Goal: Information Seeking & Learning: Learn about a topic

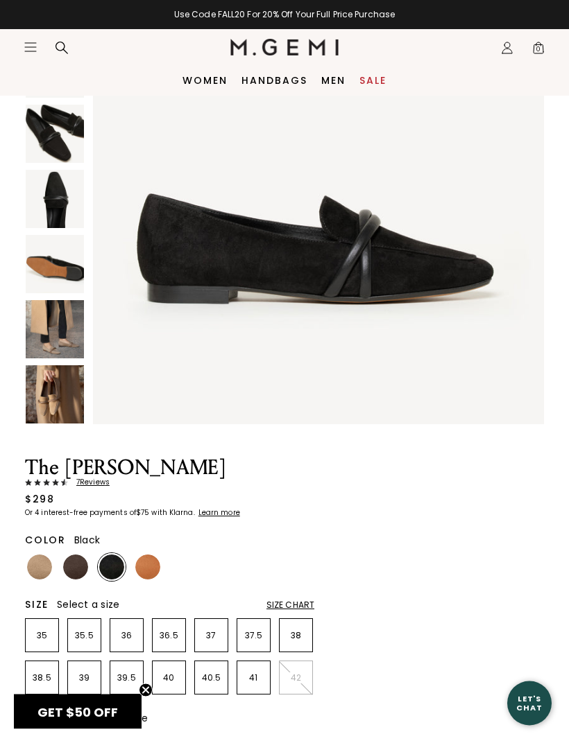
scroll to position [103, 0]
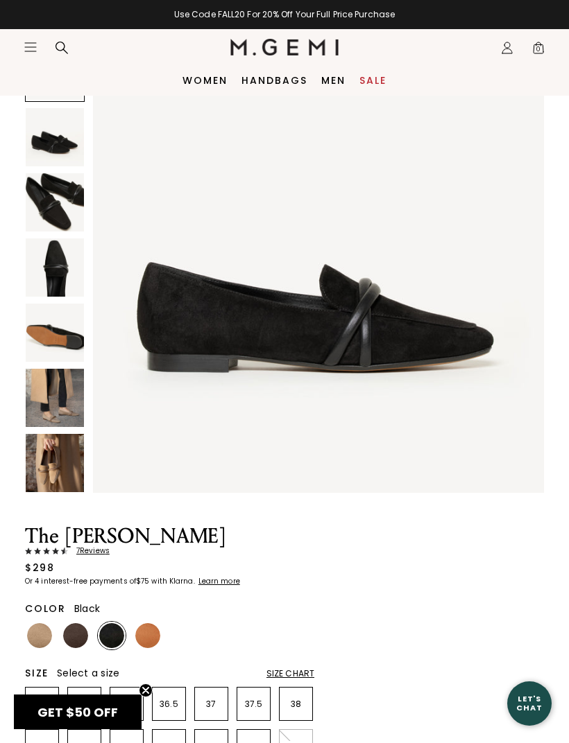
click at [48, 204] on img at bounding box center [55, 202] width 58 height 58
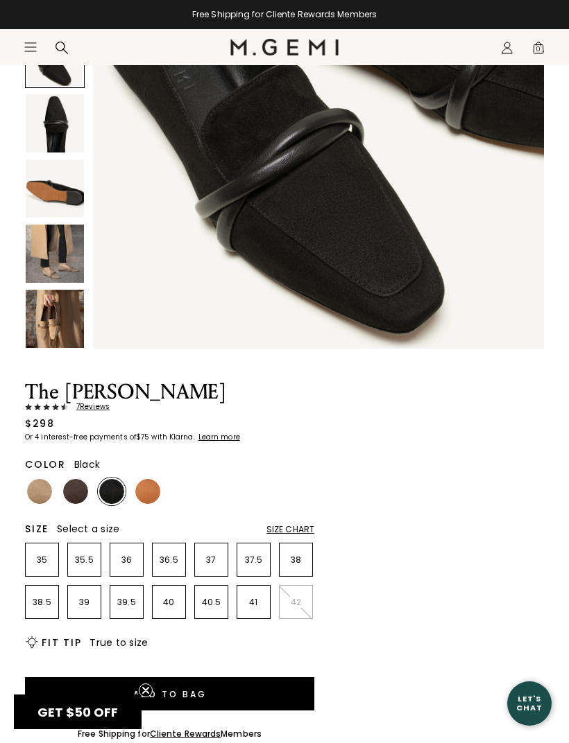
scroll to position [250, 0]
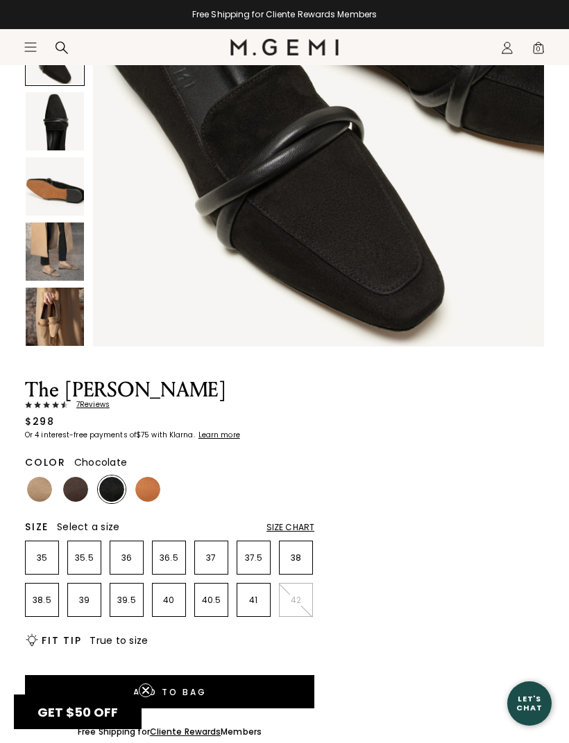
click at [65, 493] on img at bounding box center [75, 489] width 25 height 25
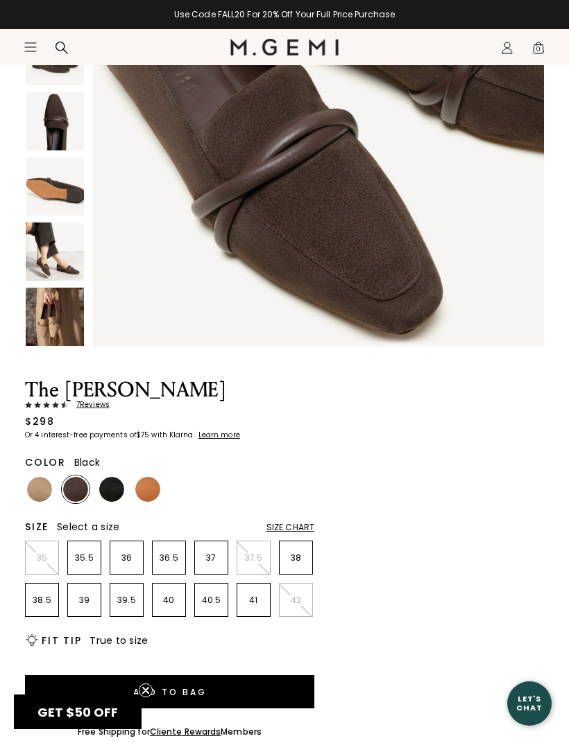
click at [110, 494] on img at bounding box center [111, 489] width 25 height 25
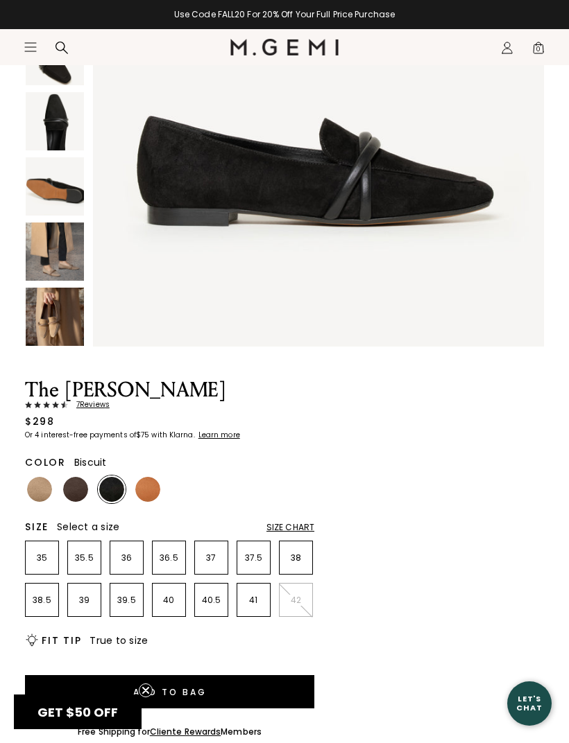
click at [34, 492] on img at bounding box center [39, 489] width 25 height 25
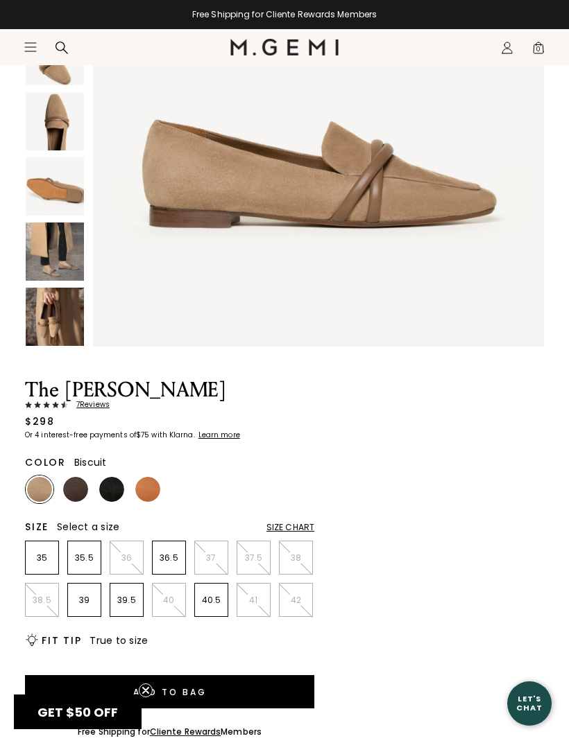
click at [55, 260] on img at bounding box center [55, 252] width 58 height 58
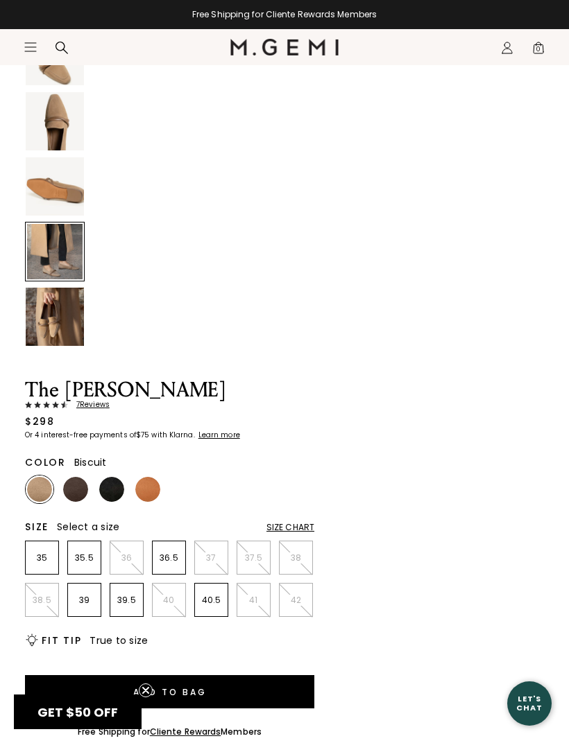
scroll to position [2323, 0]
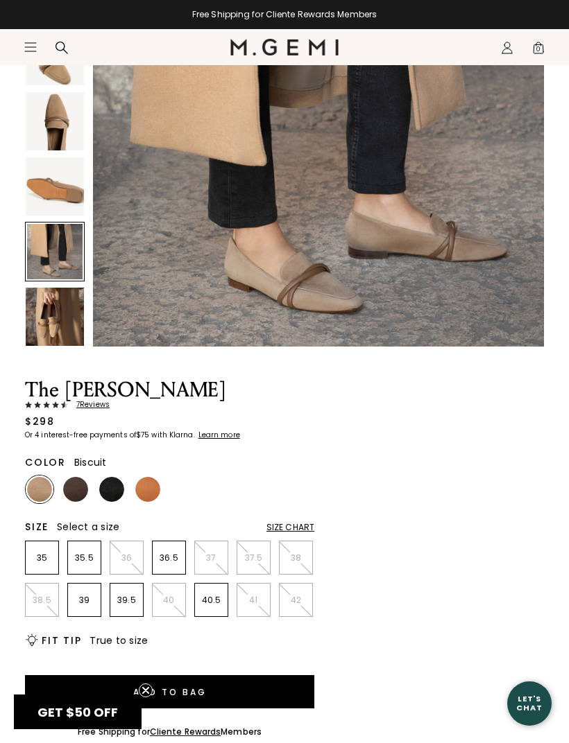
click at [144, 490] on img at bounding box center [147, 489] width 25 height 25
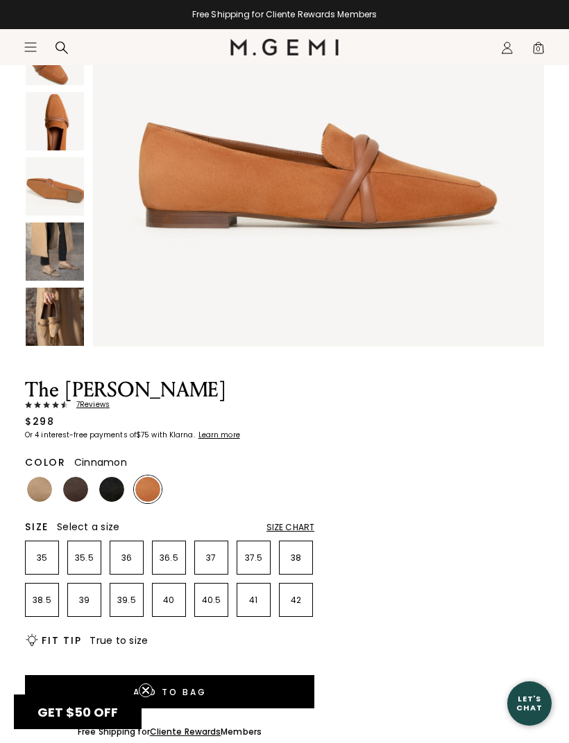
click at [41, 250] on img at bounding box center [55, 252] width 58 height 58
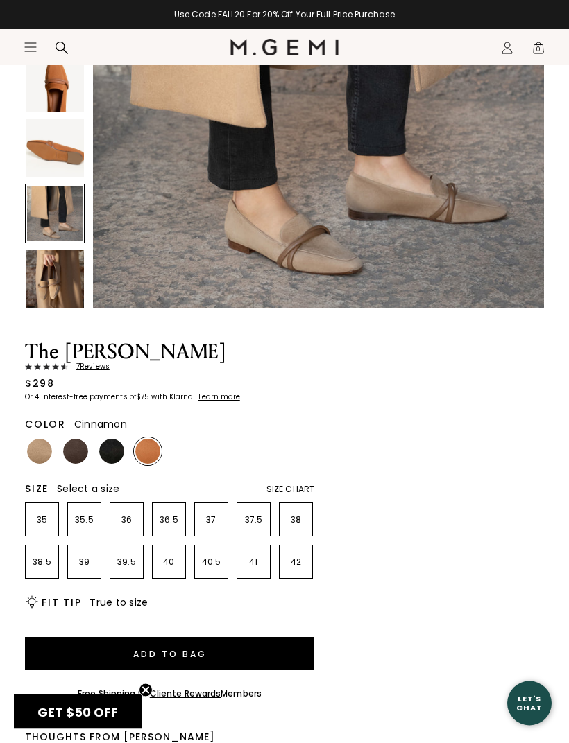
scroll to position [288, 0]
click at [43, 287] on img at bounding box center [55, 279] width 58 height 58
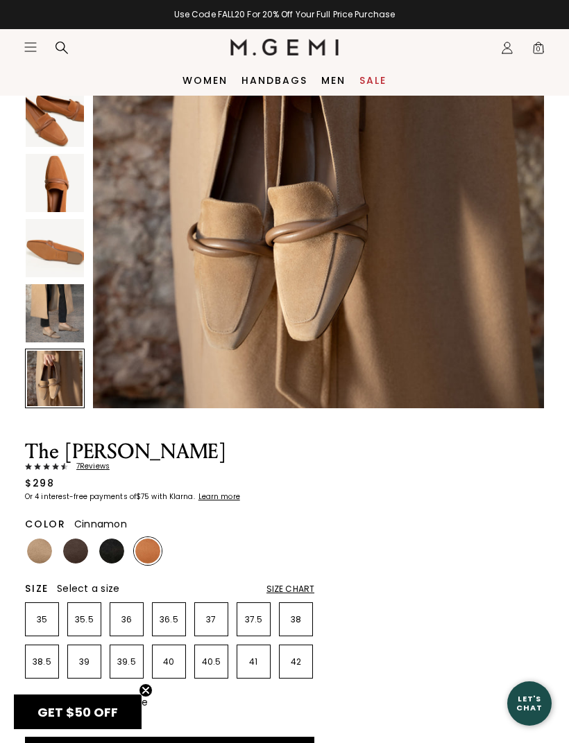
scroll to position [81, 0]
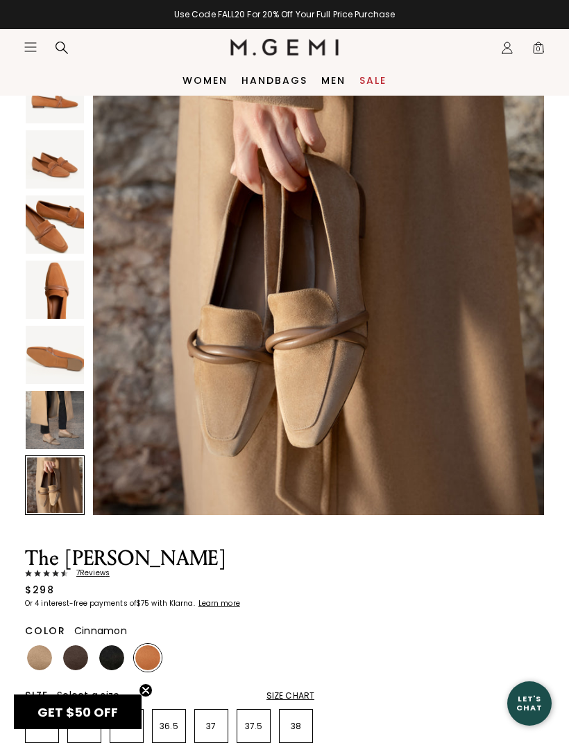
click at [51, 175] on img at bounding box center [55, 159] width 58 height 58
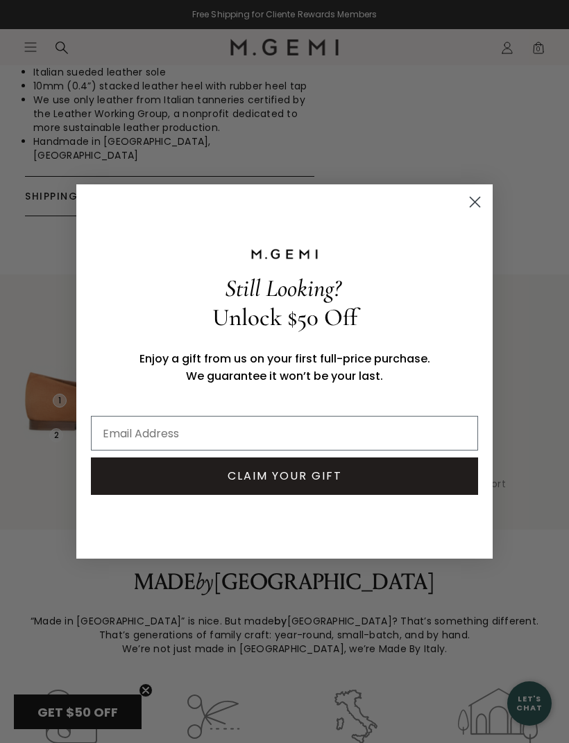
scroll to position [1157, 0]
click at [476, 214] on circle "Close dialog" at bounding box center [474, 202] width 23 height 23
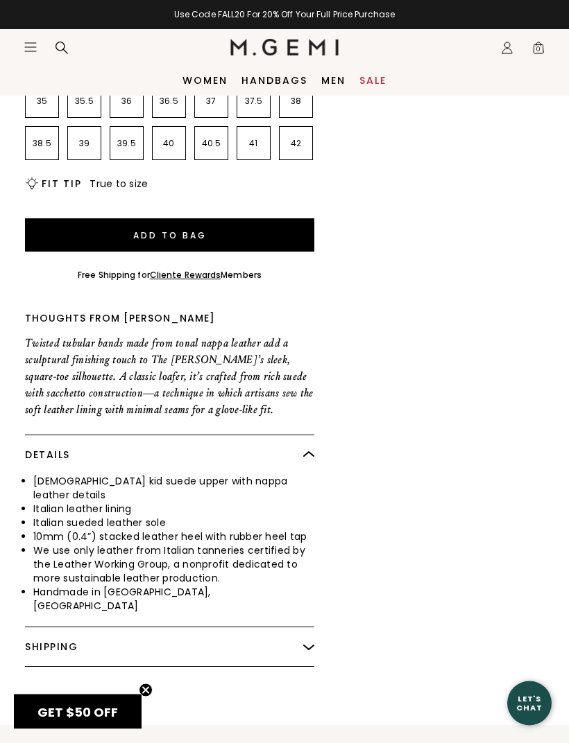
click at [31, 53] on icon "Icons/20x20/hamburger@2x" at bounding box center [31, 47] width 14 height 14
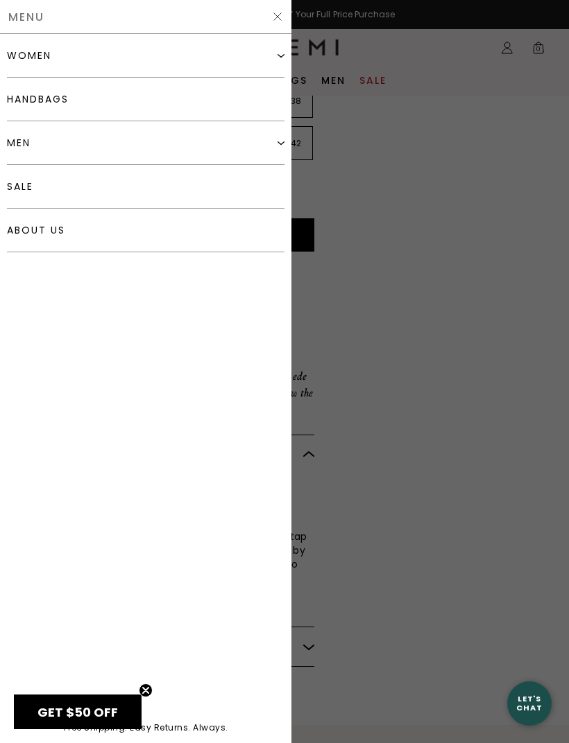
click at [42, 233] on link "about us" at bounding box center [145, 231] width 277 height 44
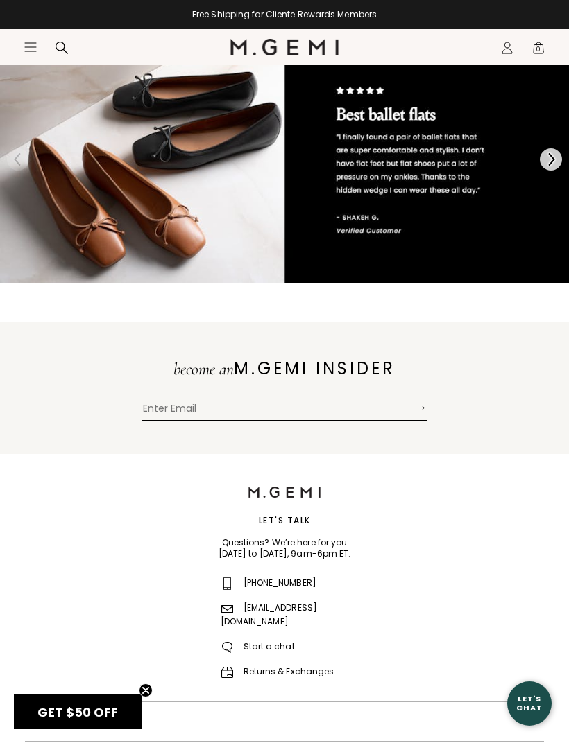
scroll to position [2170, 0]
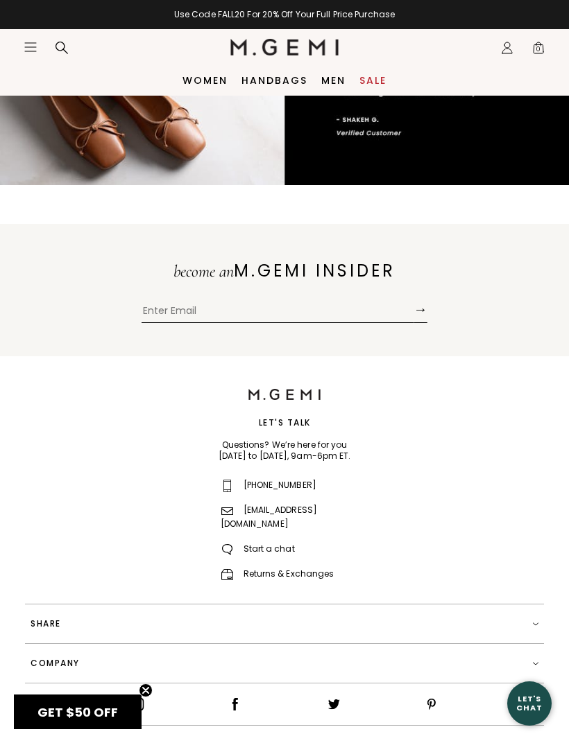
click at [536, 658] on img at bounding box center [536, 663] width 6 height 11
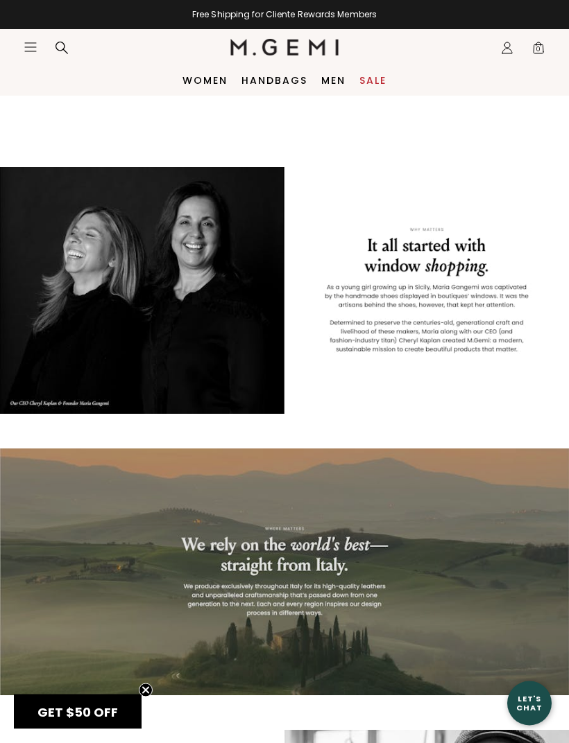
scroll to position [0, 0]
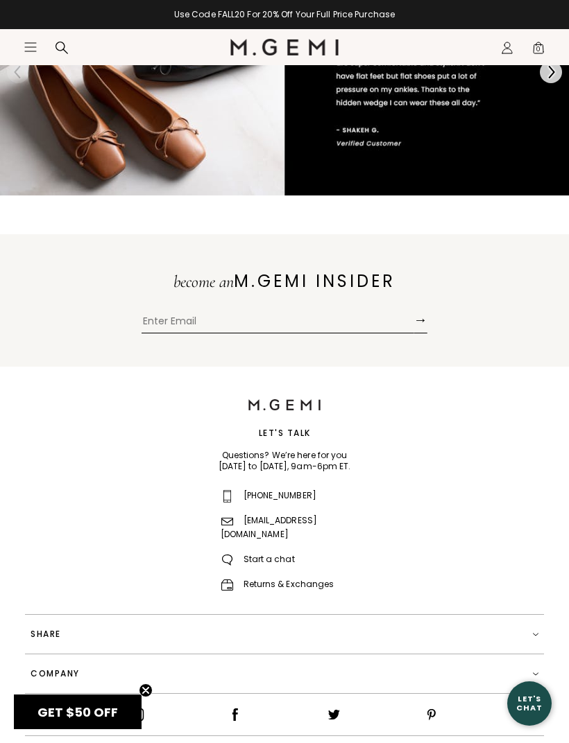
scroll to position [2170, 0]
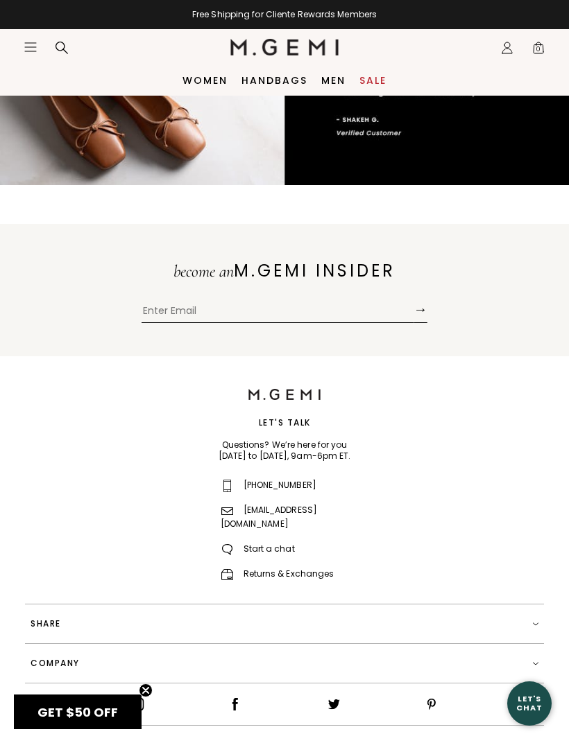
click at [533, 658] on img at bounding box center [536, 663] width 6 height 11
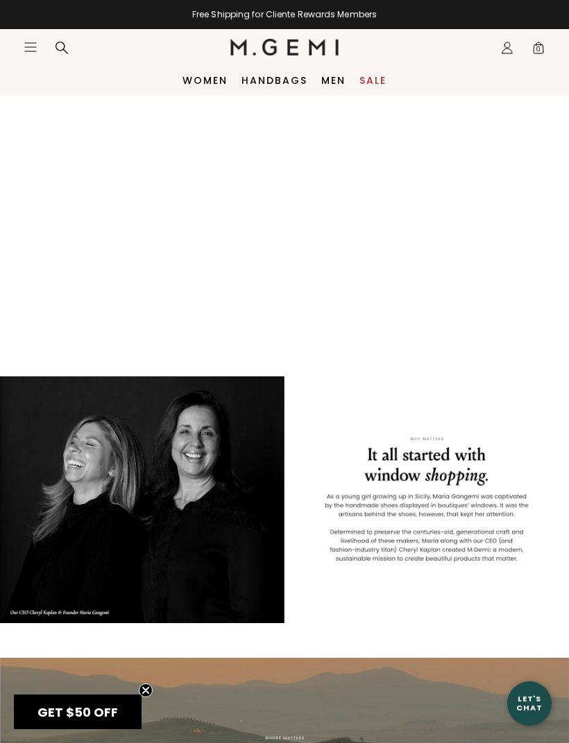
scroll to position [0, 0]
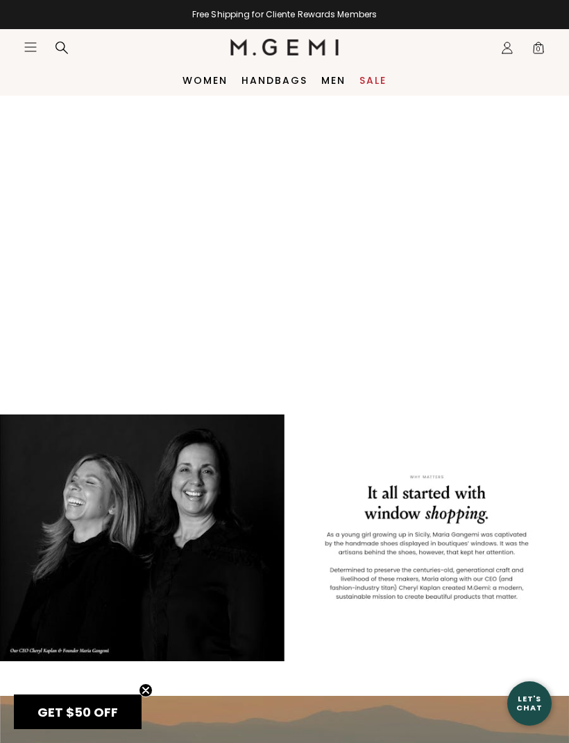
click at [31, 49] on icon "Icons/20x20/hamburger@2x" at bounding box center [31, 47] width 14 height 14
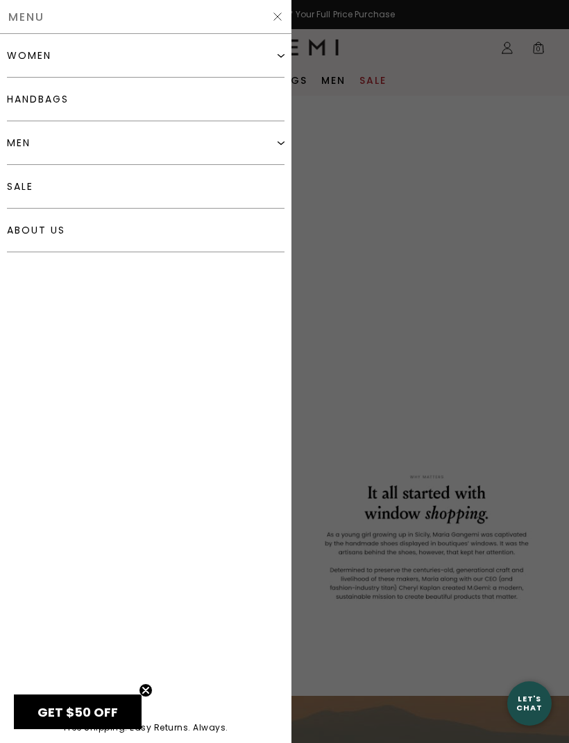
click at [37, 60] on div "women" at bounding box center [29, 55] width 44 height 11
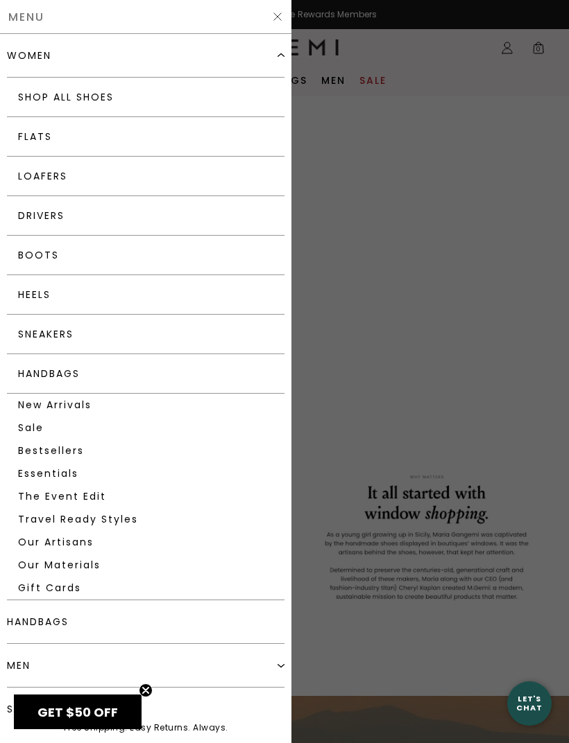
click at [18, 373] on link "Handbags" at bounding box center [145, 374] width 277 height 40
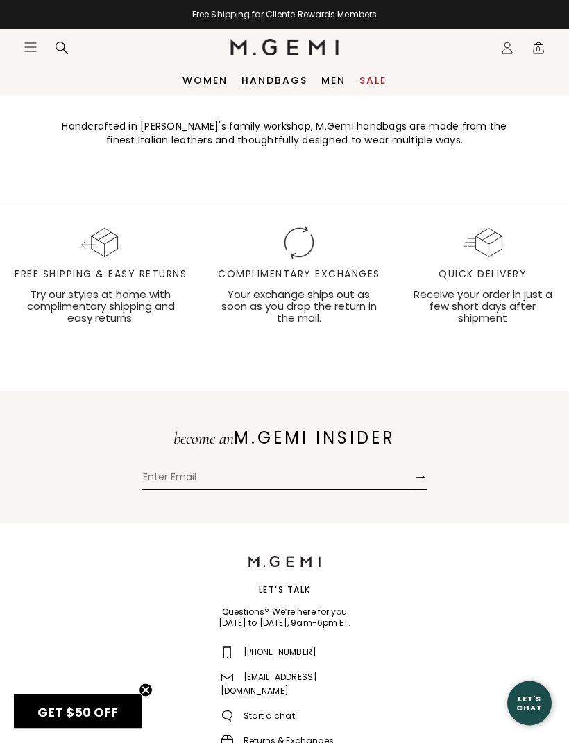
scroll to position [5248, 0]
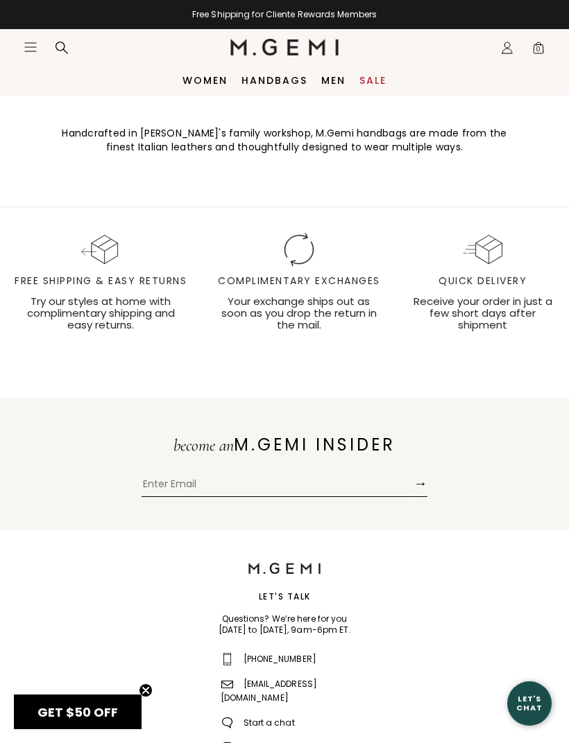
click at [64, 288] on div "Free Shipping & Easy Returns" at bounding box center [100, 281] width 173 height 15
click at [84, 264] on icon "Free shipping and easy returns icon" at bounding box center [101, 249] width 34 height 29
click at [288, 288] on div "Complimentary Exchanges" at bounding box center [299, 281] width 168 height 15
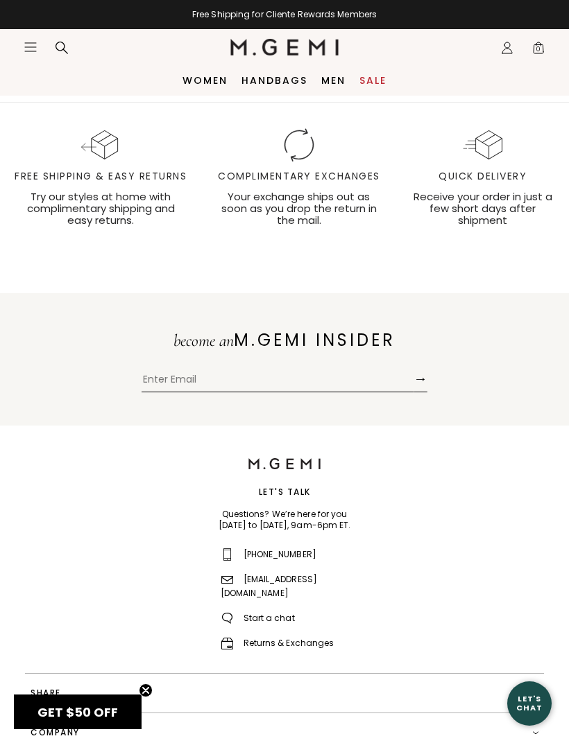
scroll to position [5352, 0]
